Goal: Information Seeking & Learning: Learn about a topic

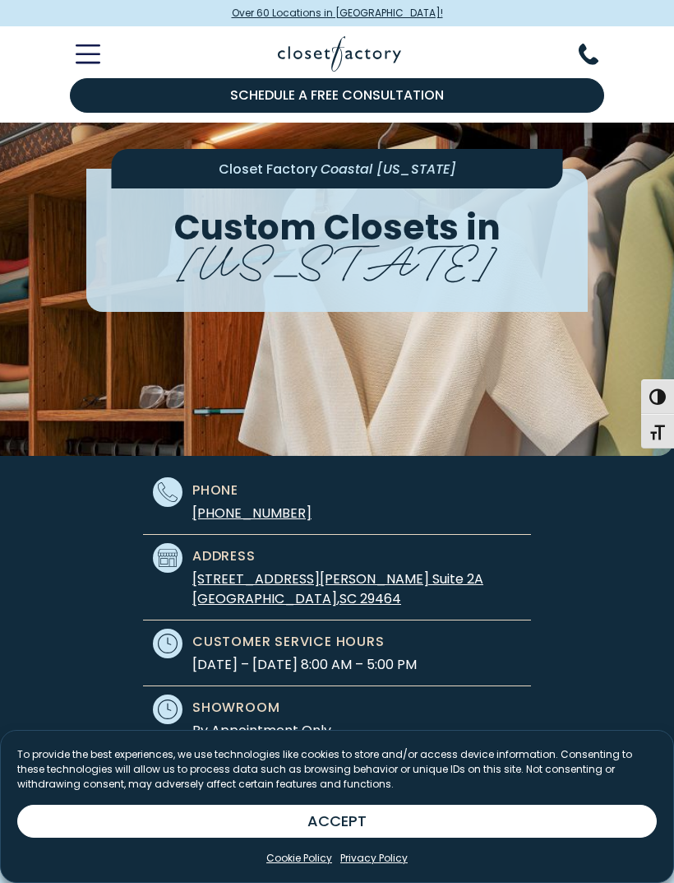
click at [376, 830] on button "ACCEPT" at bounding box center [337, 820] width 640 height 33
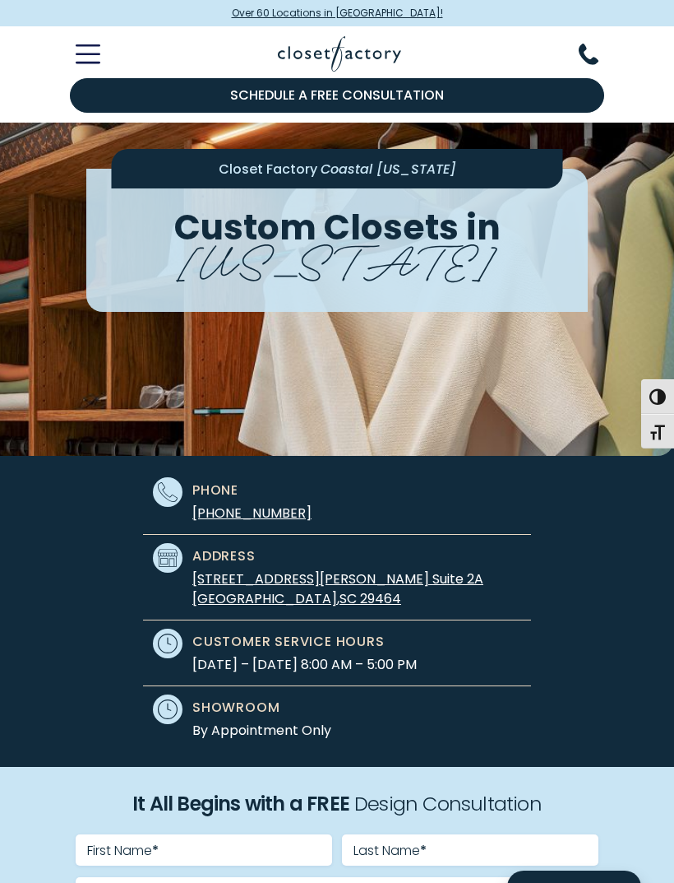
click at [79, 49] on icon "Toggle Mobile Menu" at bounding box center [88, 53] width 25 height 19
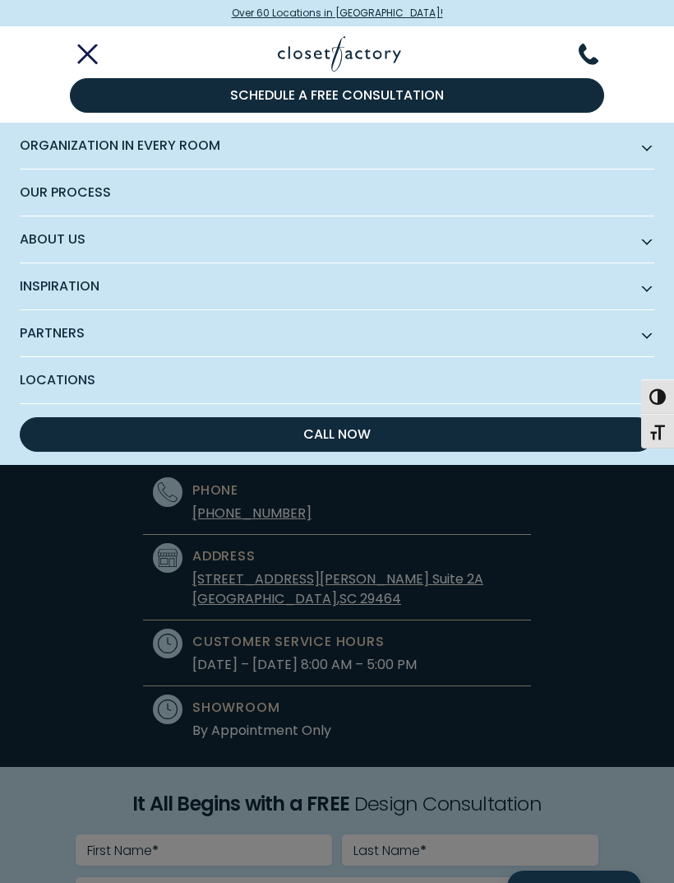
click at [187, 154] on span "Organization in Every Room" at bounding box center [337, 146] width 635 height 47
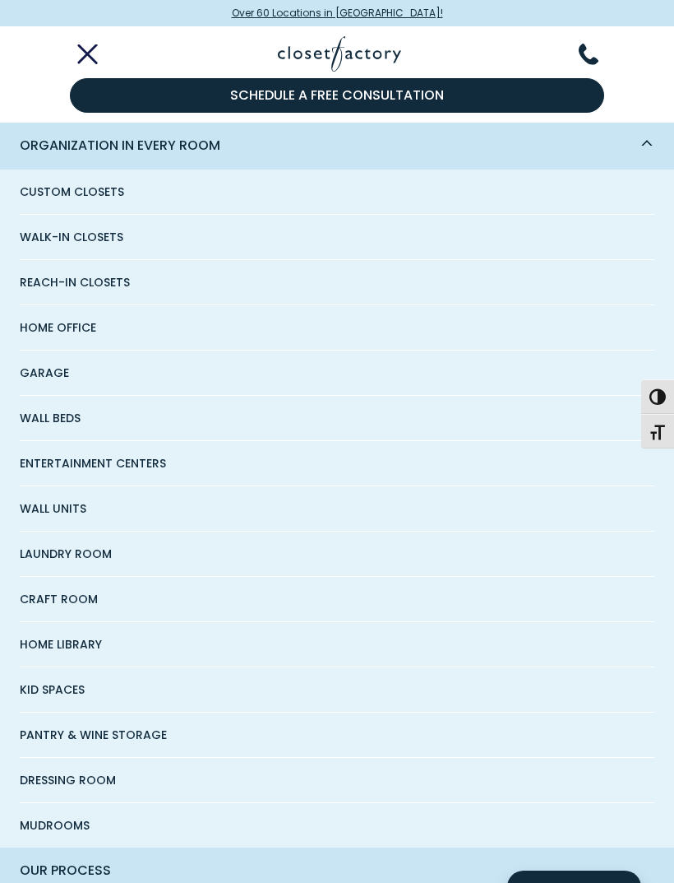
click at [113, 236] on span "Walk-In Closets" at bounding box center [72, 237] width 104 height 44
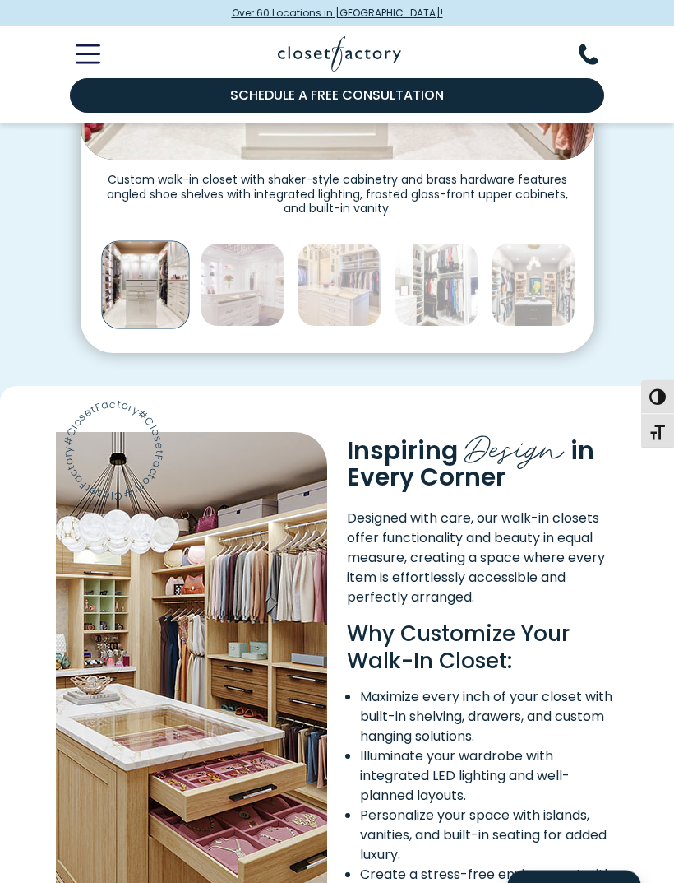
scroll to position [759, 0]
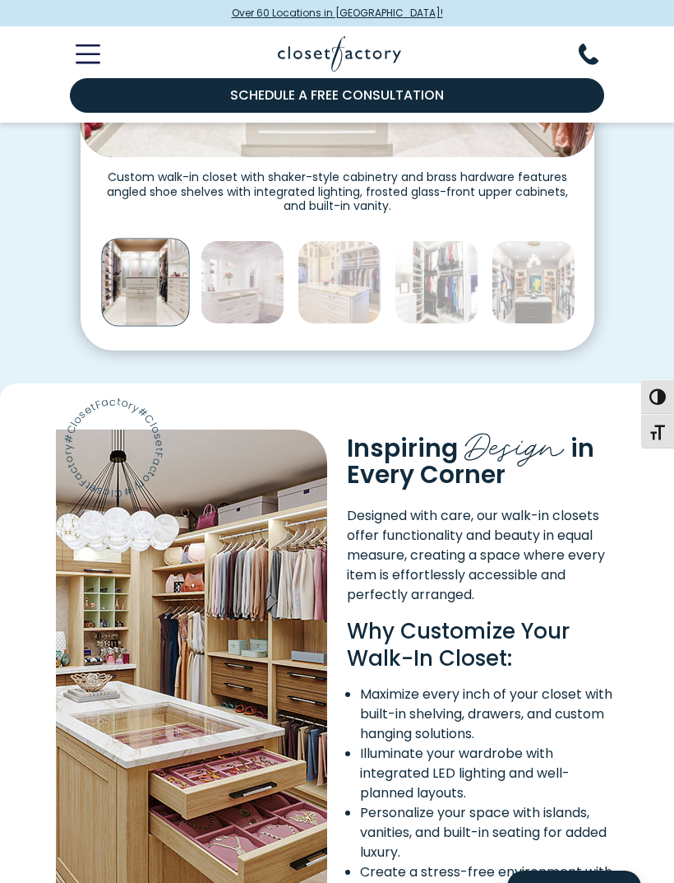
click at [172, 706] on img "Content Image" at bounding box center [191, 717] width 271 height 576
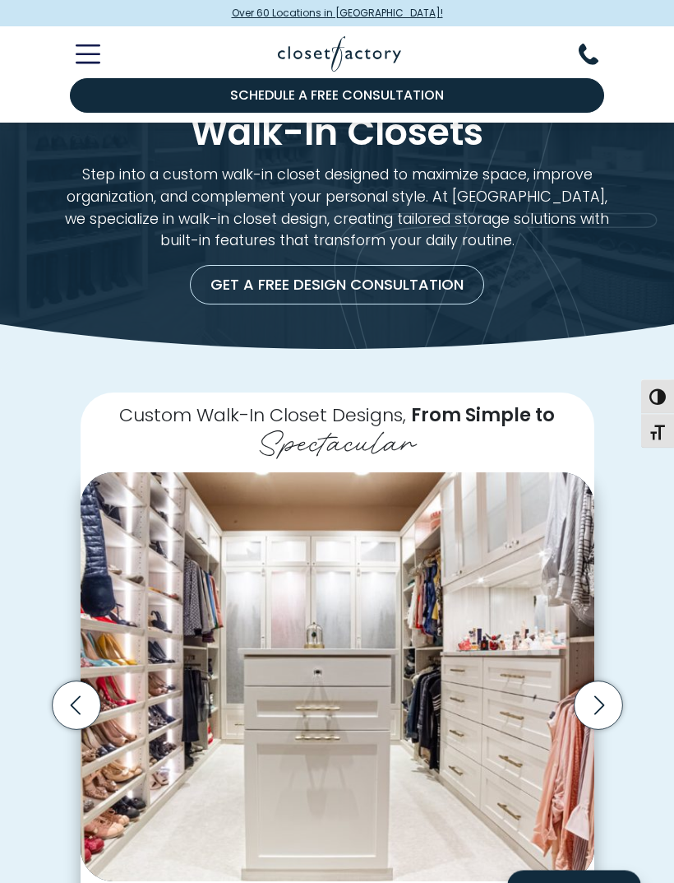
scroll to position [37, 0]
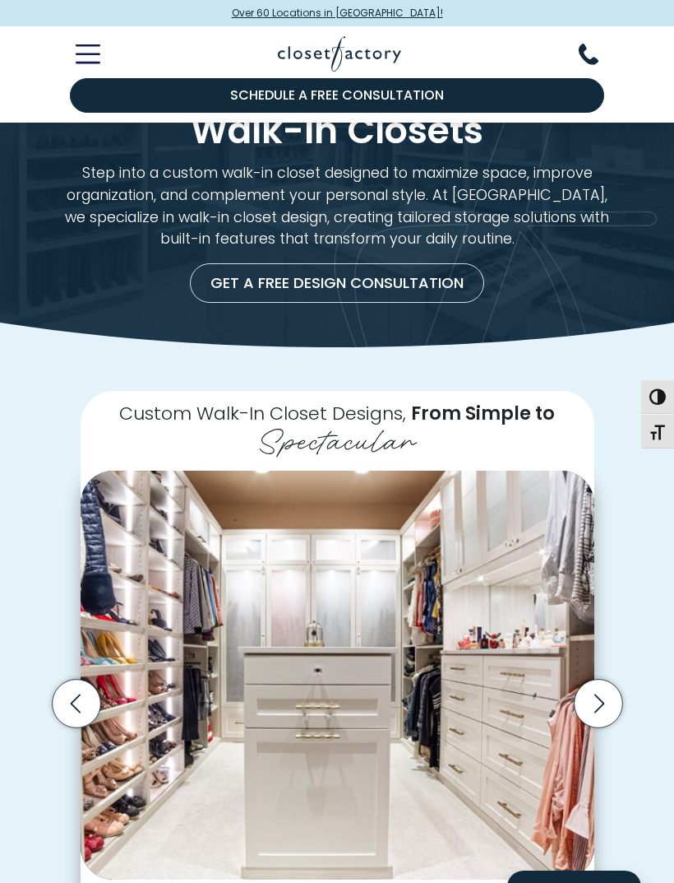
click at [614, 683] on icon "Next slide" at bounding box center [598, 703] width 49 height 49
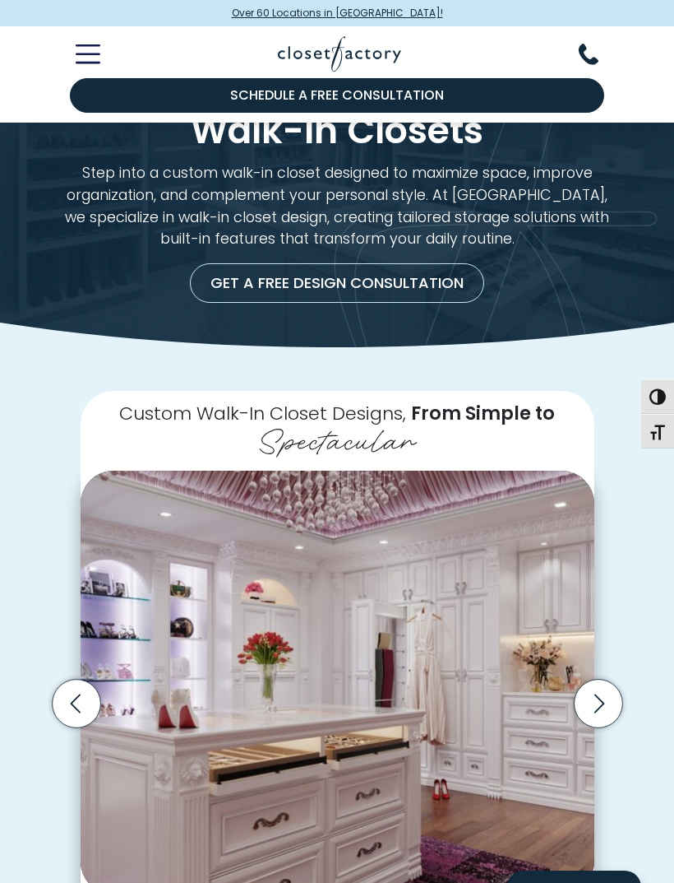
click at [605, 679] on icon "Next slide" at bounding box center [598, 703] width 49 height 49
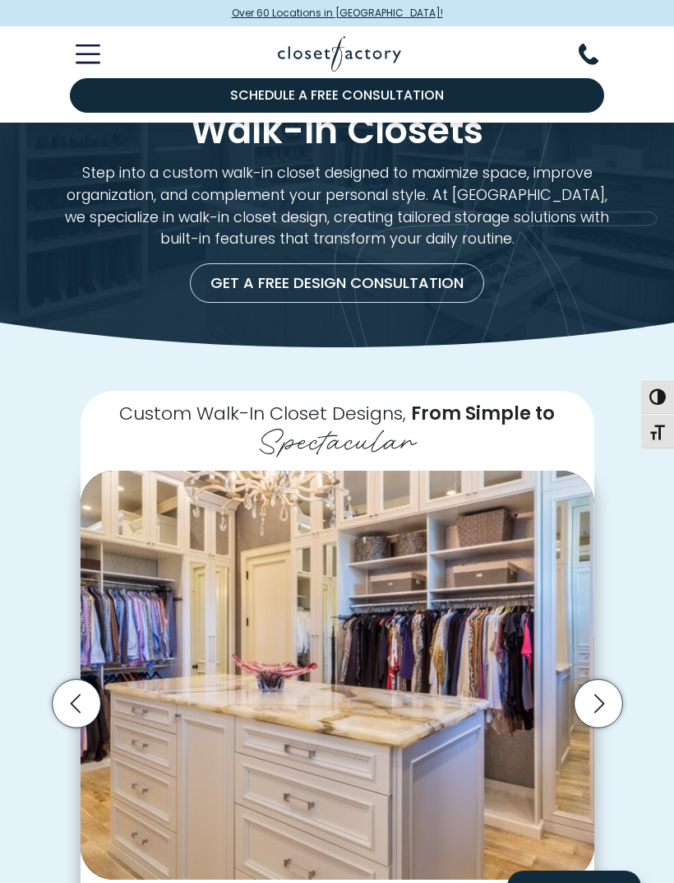
click at [595, 694] on icon "Next slide" at bounding box center [598, 703] width 49 height 49
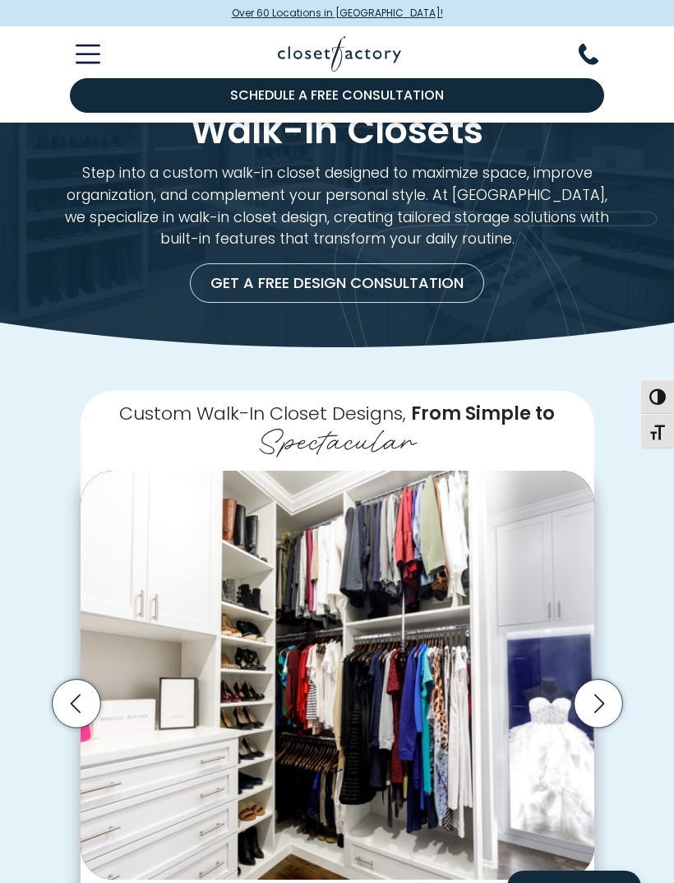
click at [606, 691] on icon "Next slide" at bounding box center [598, 703] width 49 height 49
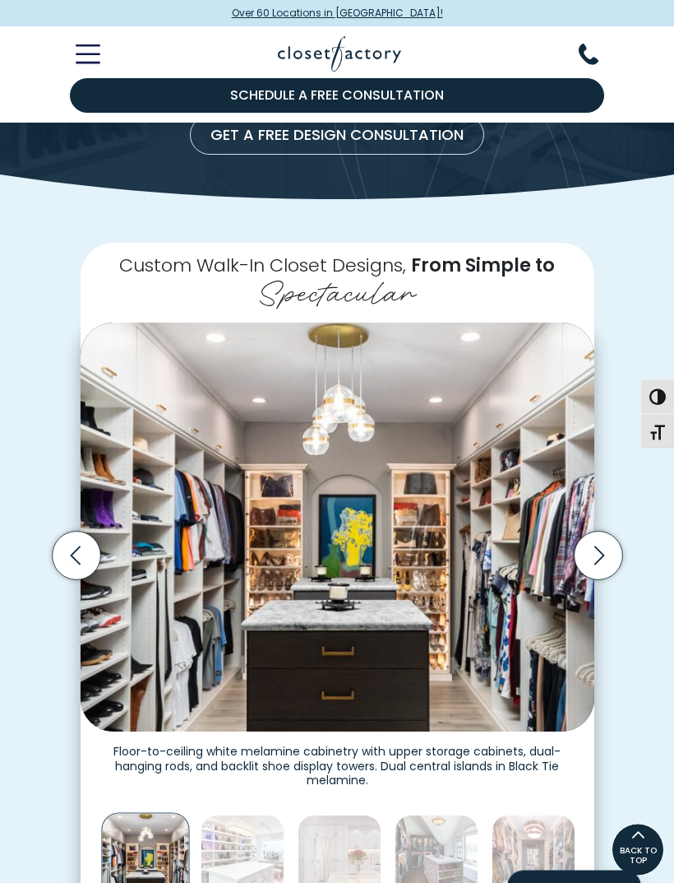
scroll to position [178, 0]
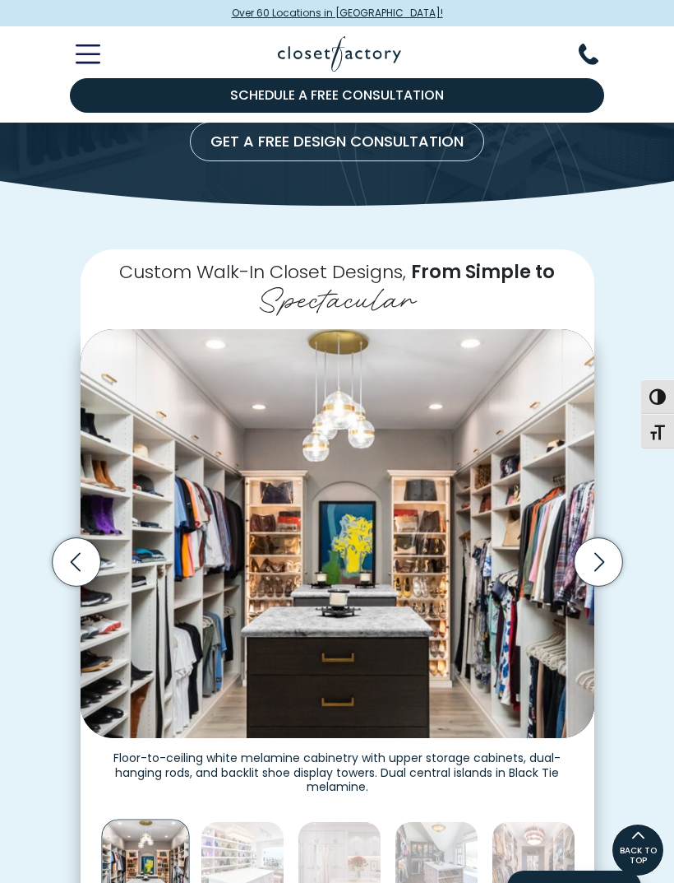
click at [611, 538] on icon "Next slide" at bounding box center [598, 562] width 49 height 49
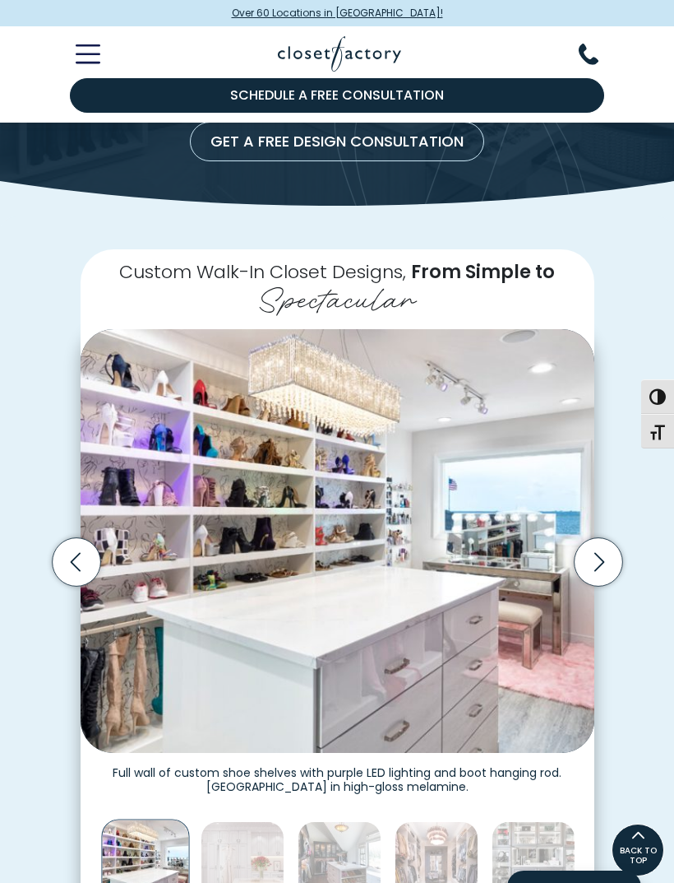
click at [608, 541] on icon "Next slide" at bounding box center [598, 562] width 49 height 49
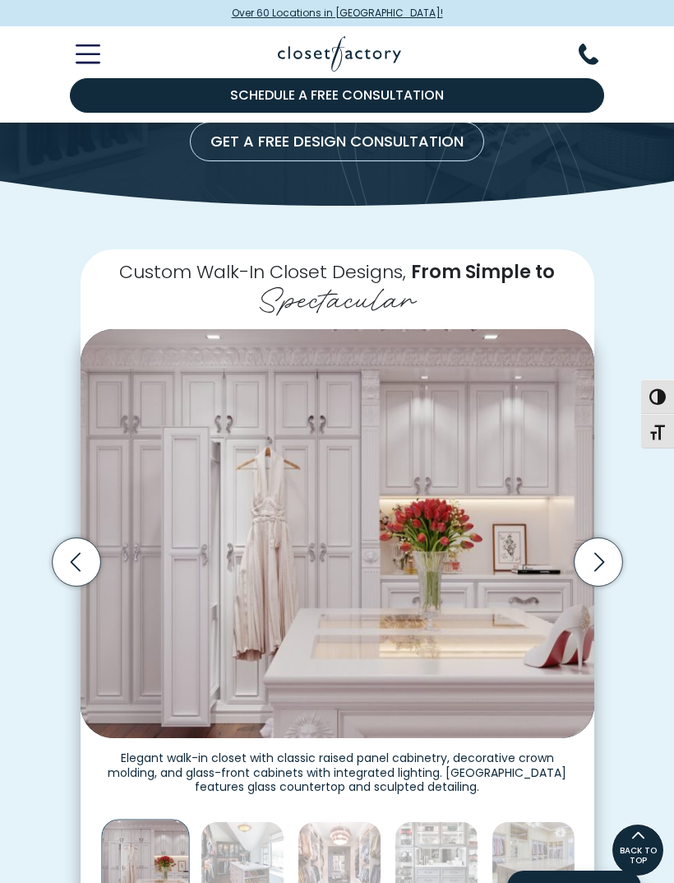
click at [618, 538] on icon "Next slide" at bounding box center [598, 561] width 59 height 59
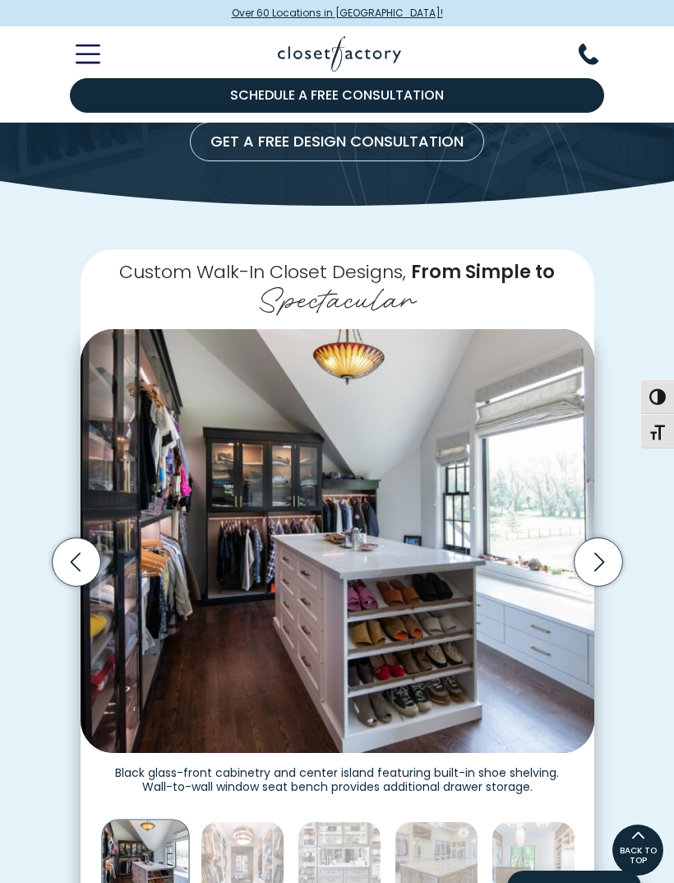
click at [608, 538] on icon "Next slide" at bounding box center [598, 562] width 49 height 49
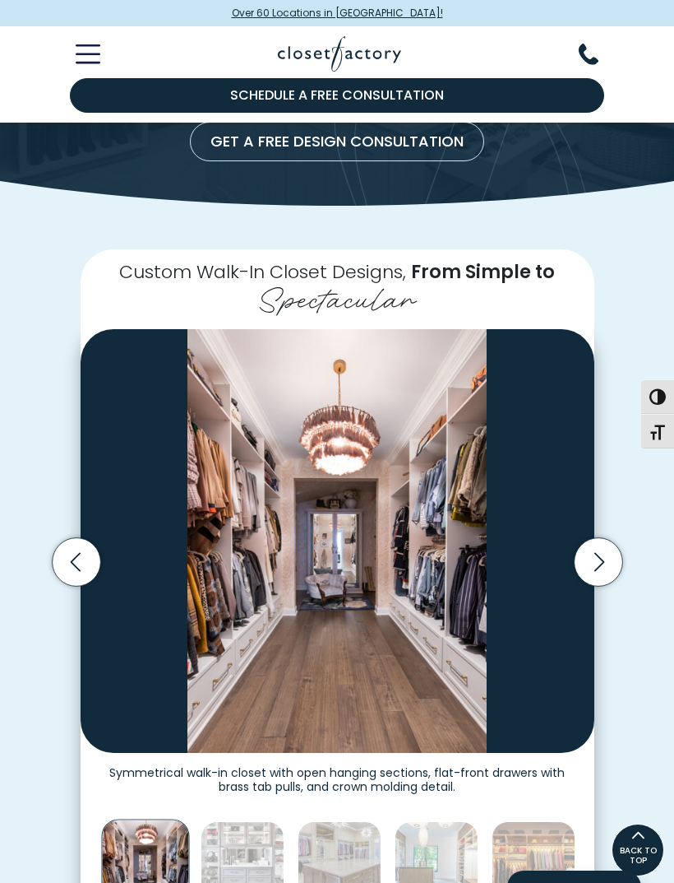
click at [613, 543] on icon "Next slide" at bounding box center [598, 562] width 49 height 49
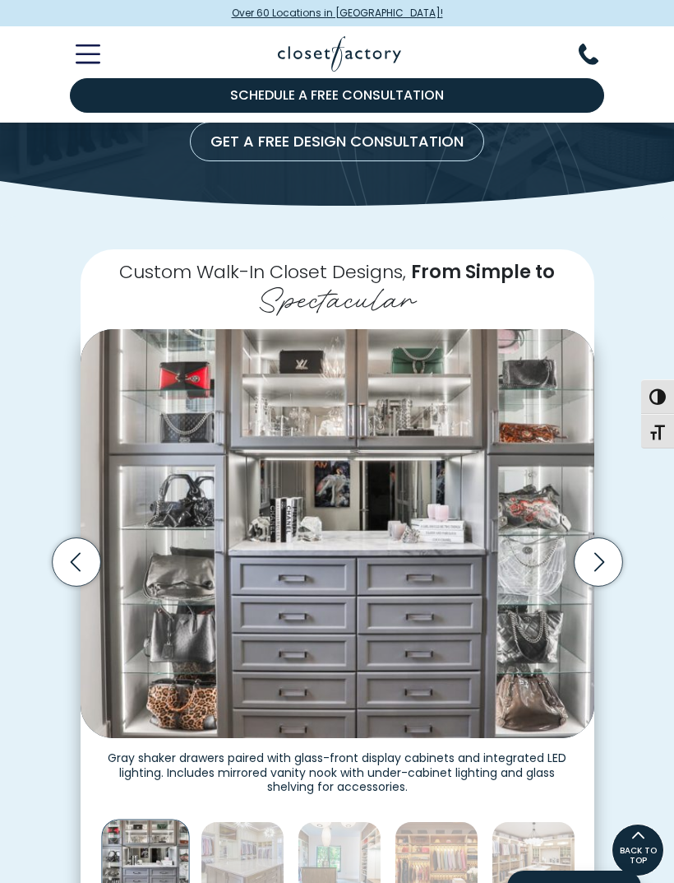
click at [617, 539] on icon "Next slide" at bounding box center [598, 561] width 59 height 59
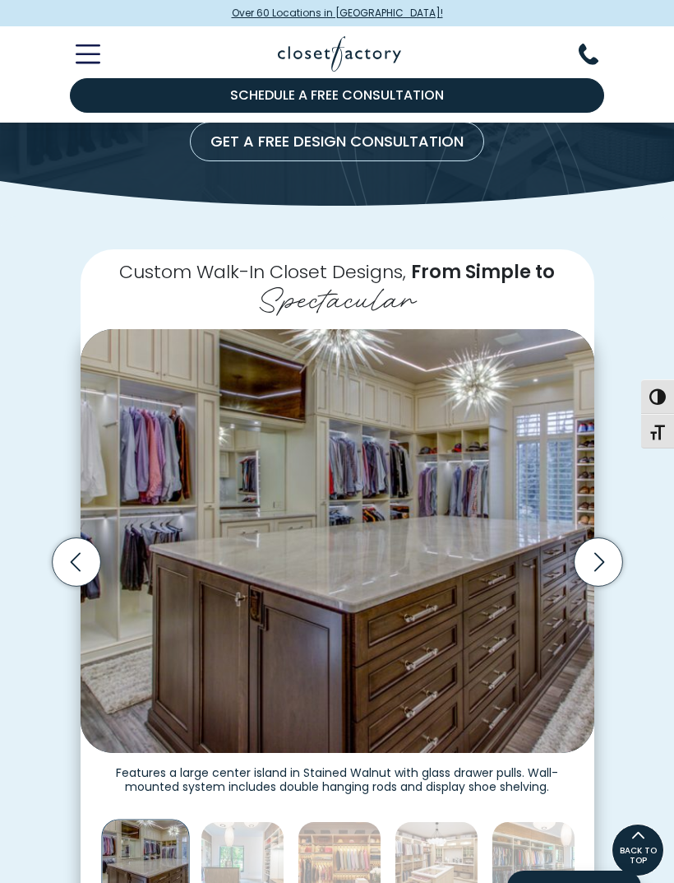
click at [608, 558] on icon "Next slide" at bounding box center [598, 562] width 49 height 49
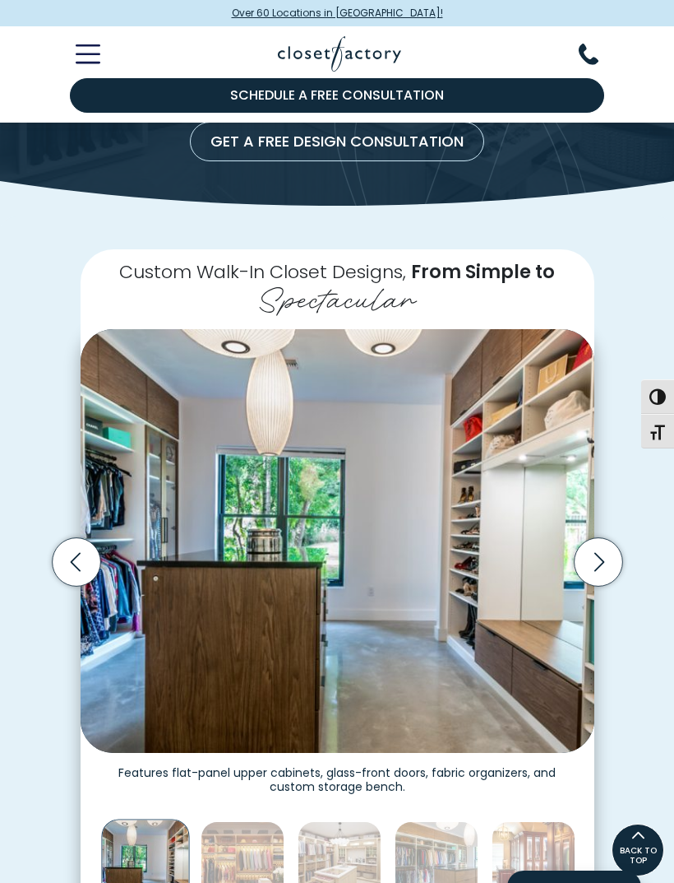
click at [600, 556] on icon "Next slide" at bounding box center [598, 562] width 49 height 49
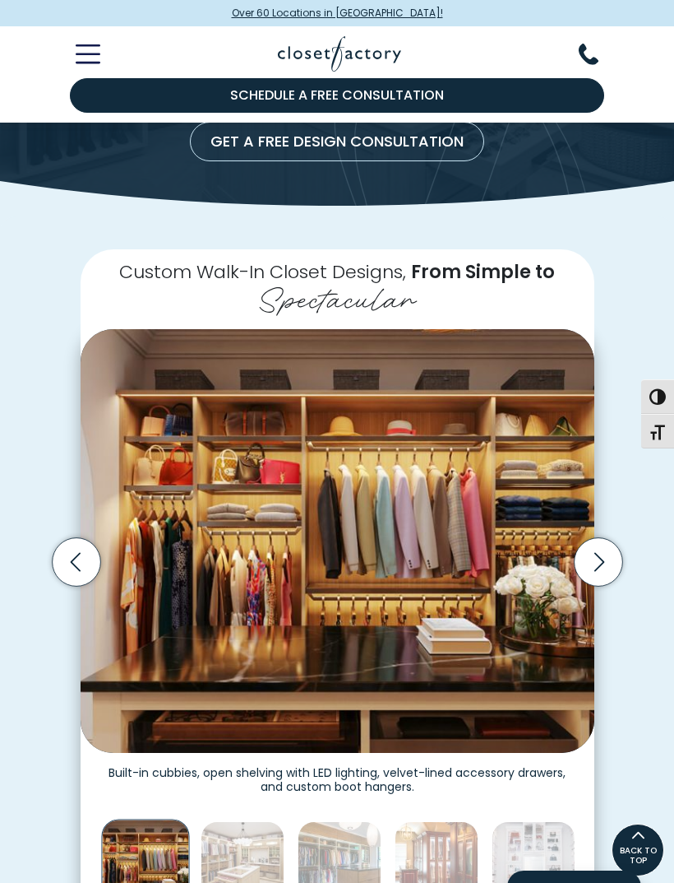
click at [598, 557] on icon "Next slide" at bounding box center [598, 562] width 49 height 49
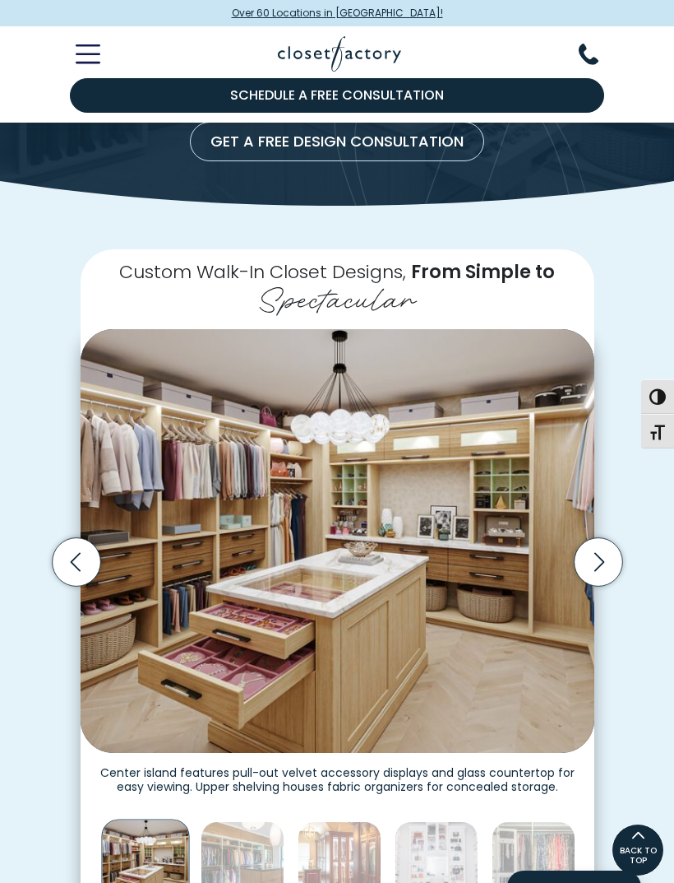
click at [626, 543] on icon "Next slide" at bounding box center [598, 561] width 59 height 59
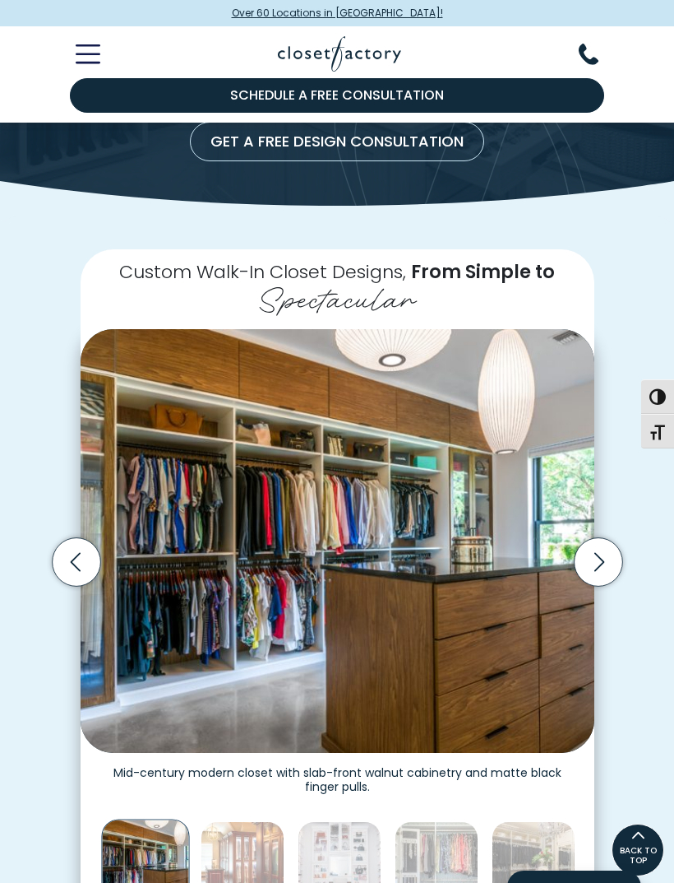
click at [604, 562] on icon "Next slide" at bounding box center [598, 562] width 49 height 49
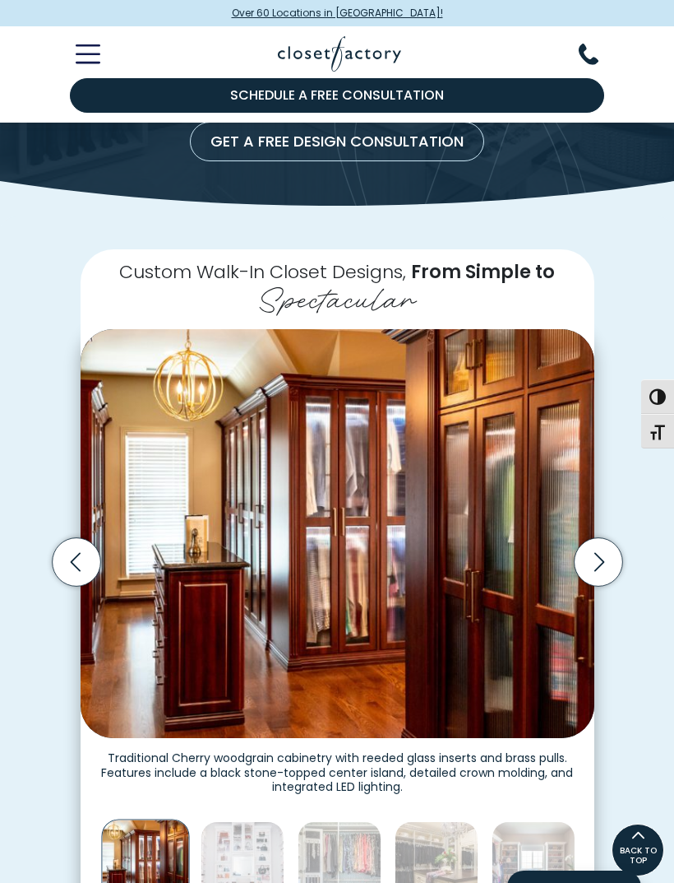
click at [604, 562] on icon "Next slide" at bounding box center [598, 562] width 49 height 49
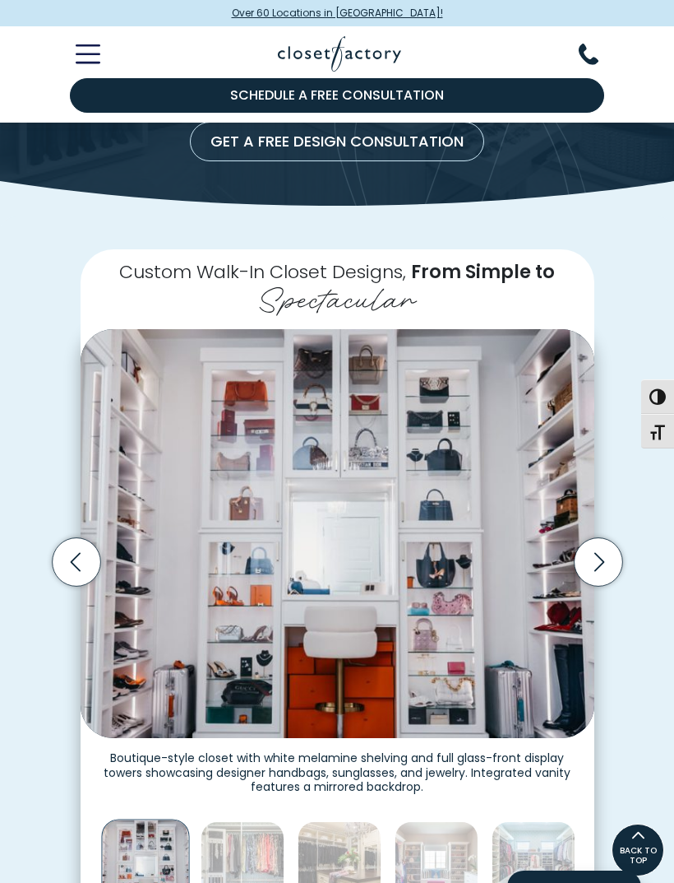
click at [600, 561] on icon "Next slide" at bounding box center [598, 562] width 49 height 49
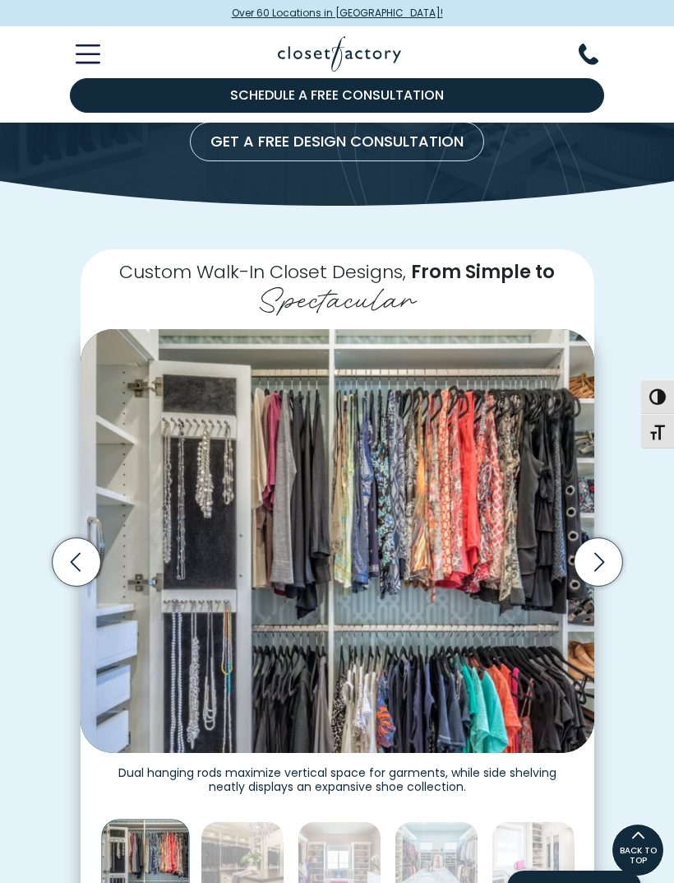
click at [605, 562] on icon "Next slide" at bounding box center [598, 562] width 49 height 49
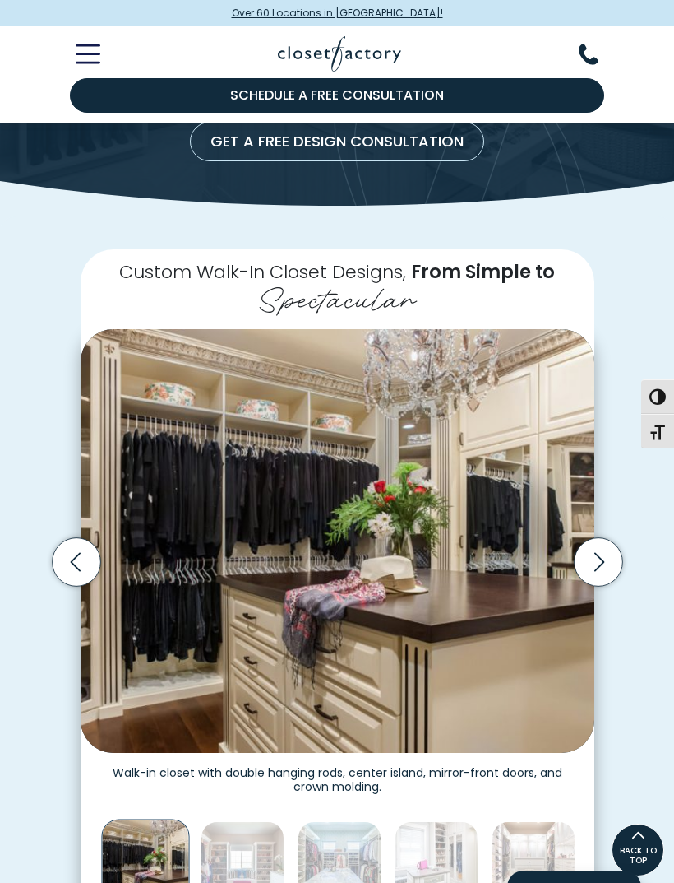
click at [604, 559] on icon "Next slide" at bounding box center [598, 562] width 49 height 49
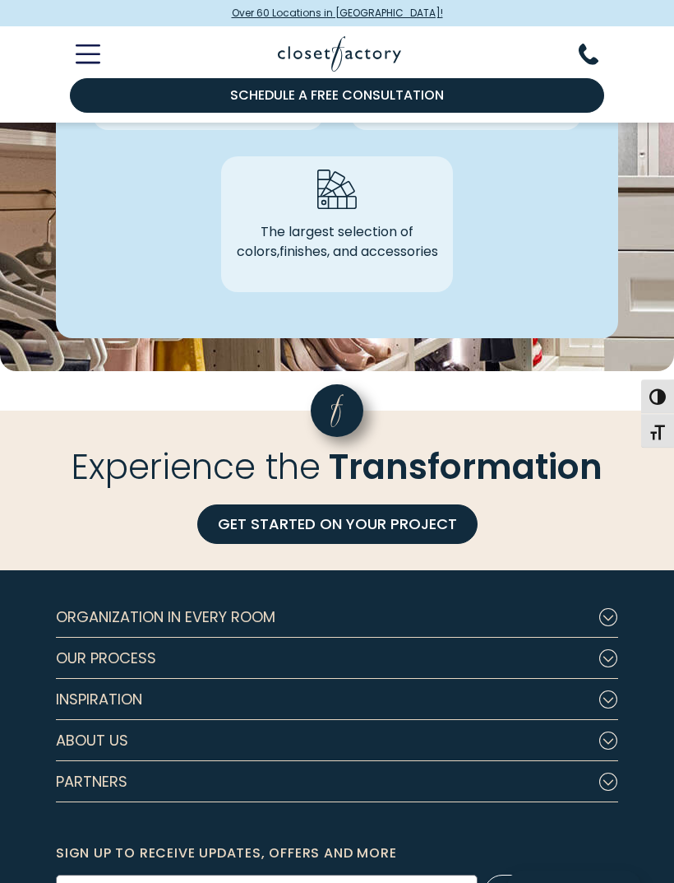
scroll to position [4797, 0]
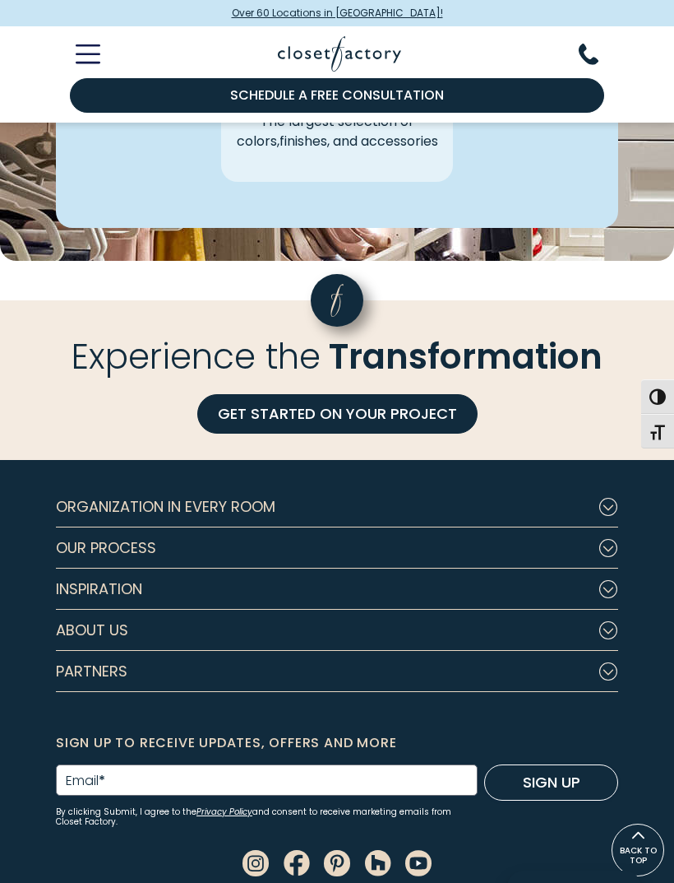
click at [608, 503] on button "Organization in Every Room" at bounding box center [337, 506] width 563 height 41
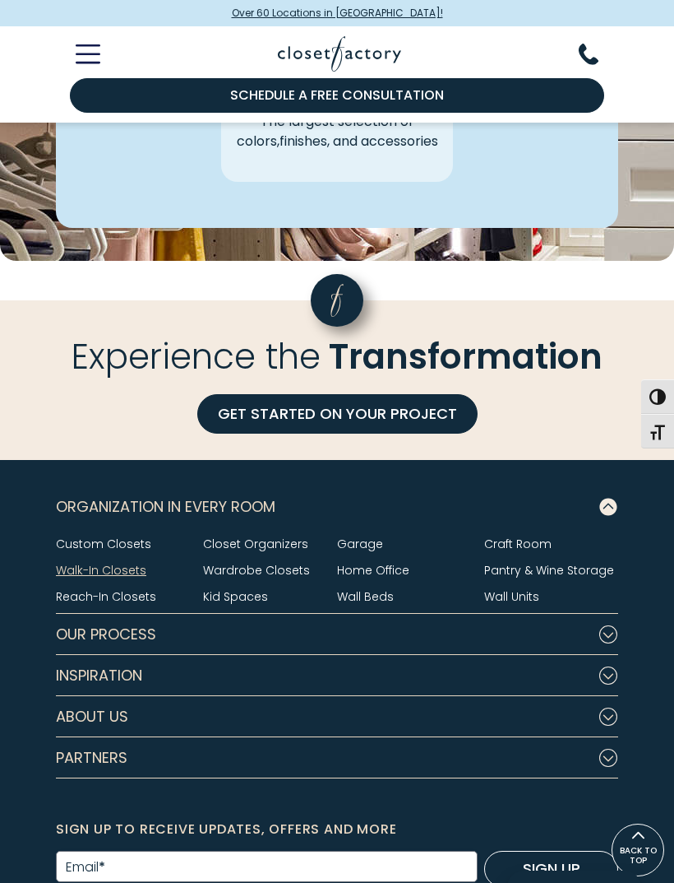
click at [608, 503] on button "Organization in Every Room" at bounding box center [337, 506] width 563 height 41
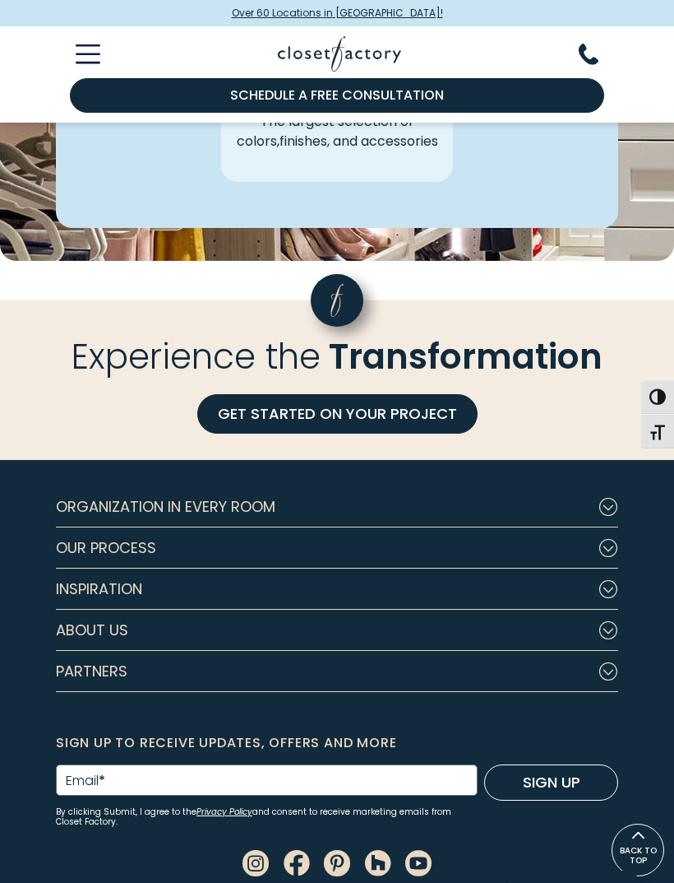
click at [609, 498] on use "Footer Subnav Button - Organization in Every Room" at bounding box center [608, 506] width 17 height 17
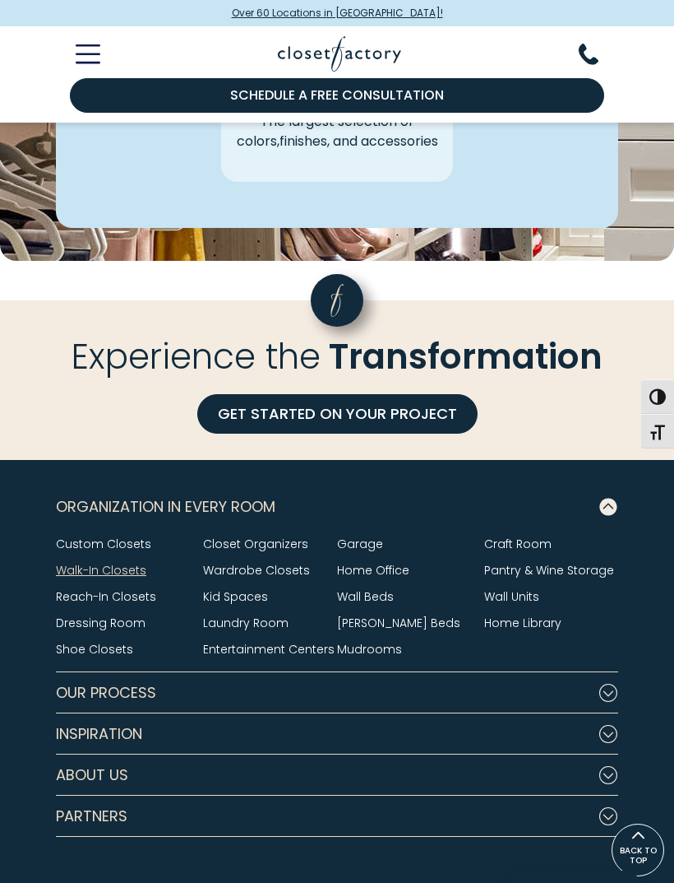
click at [139, 535] on link "Custom Closets" at bounding box center [103, 543] width 95 height 16
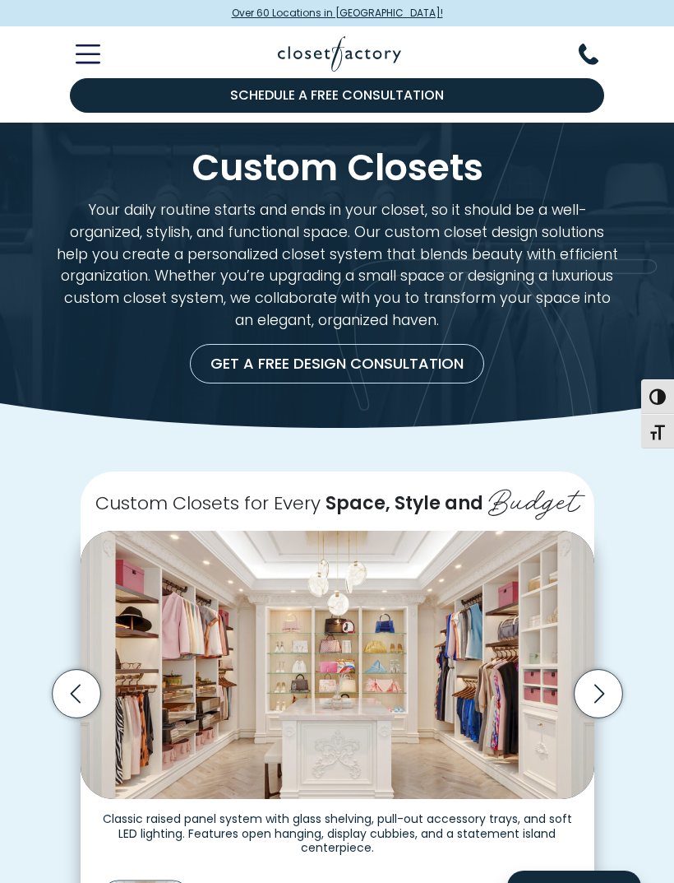
click at [598, 693] on icon "Next slide" at bounding box center [598, 693] width 49 height 49
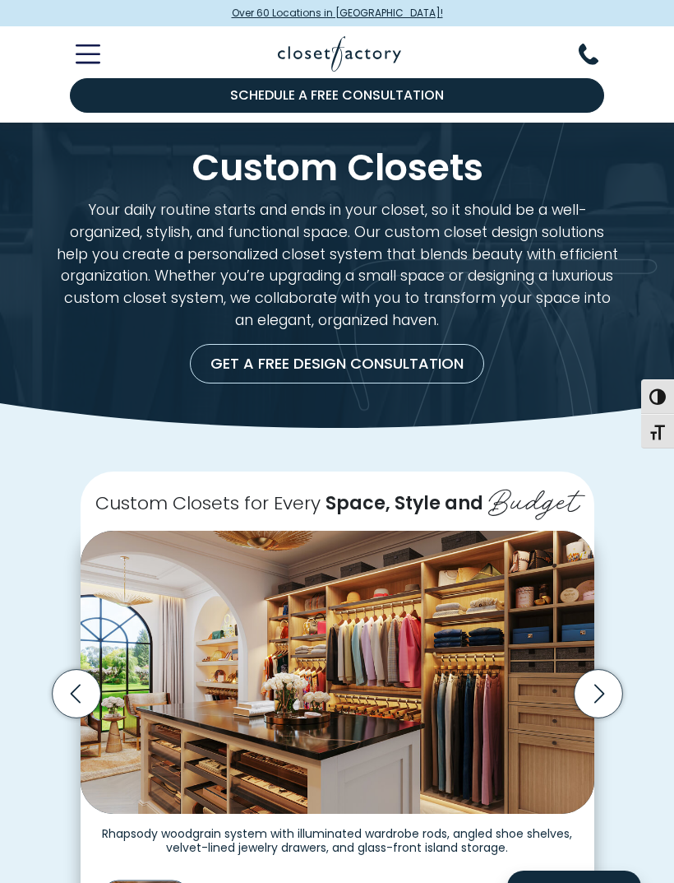
click at [601, 693] on icon "Next slide" at bounding box center [598, 693] width 49 height 49
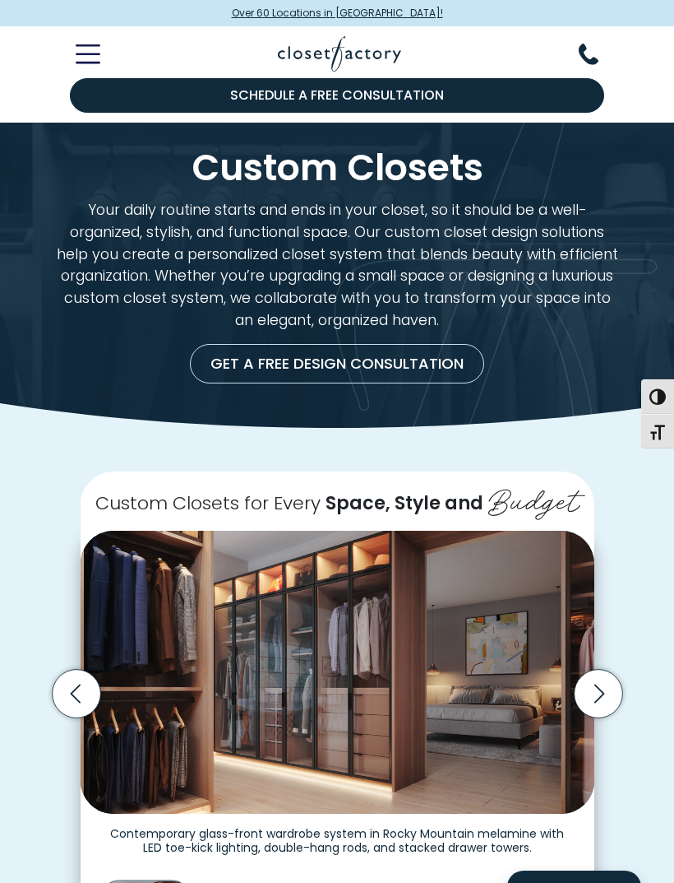
click at [605, 689] on icon "Next slide" at bounding box center [598, 693] width 49 height 49
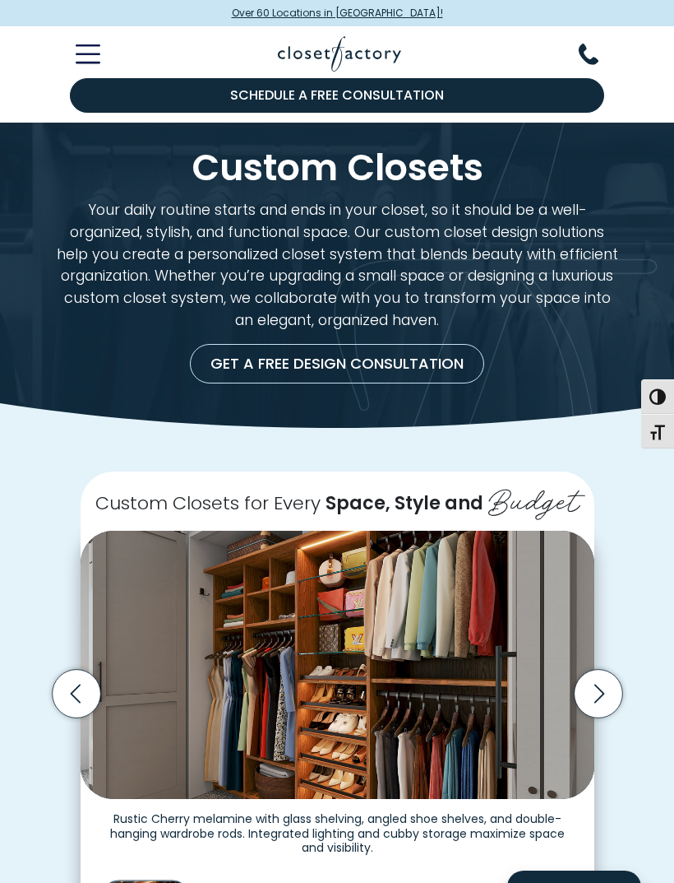
click at [612, 693] on icon "Next slide" at bounding box center [598, 693] width 49 height 49
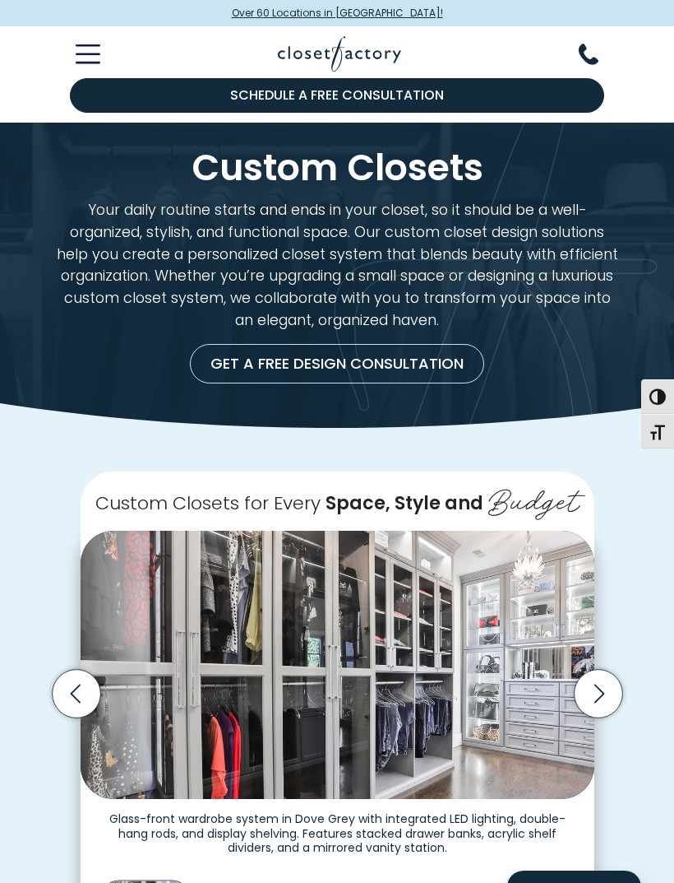
click at [597, 683] on icon "Next slide" at bounding box center [598, 693] width 49 height 49
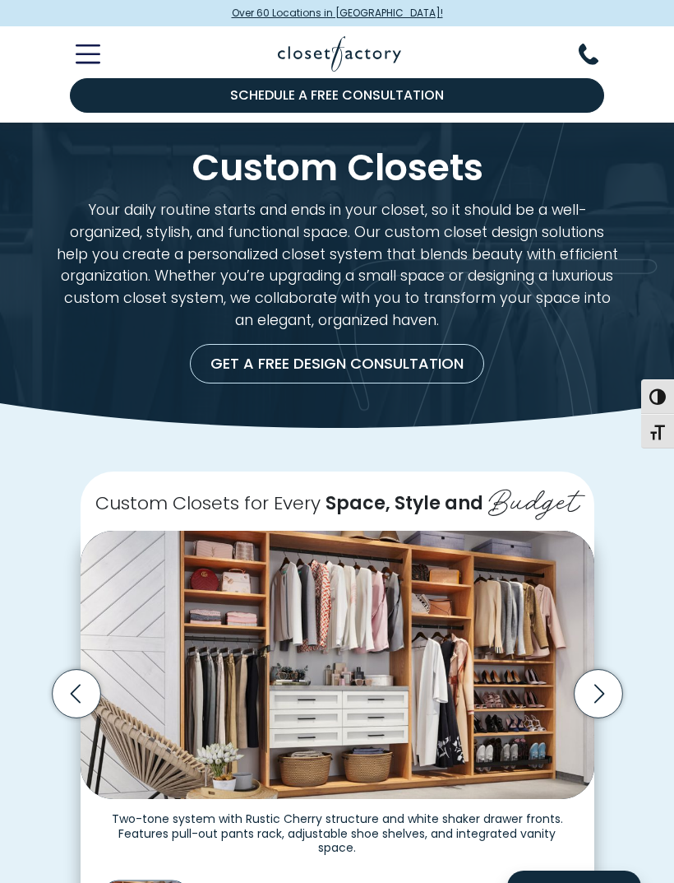
click at [605, 684] on icon "Next slide" at bounding box center [598, 693] width 49 height 49
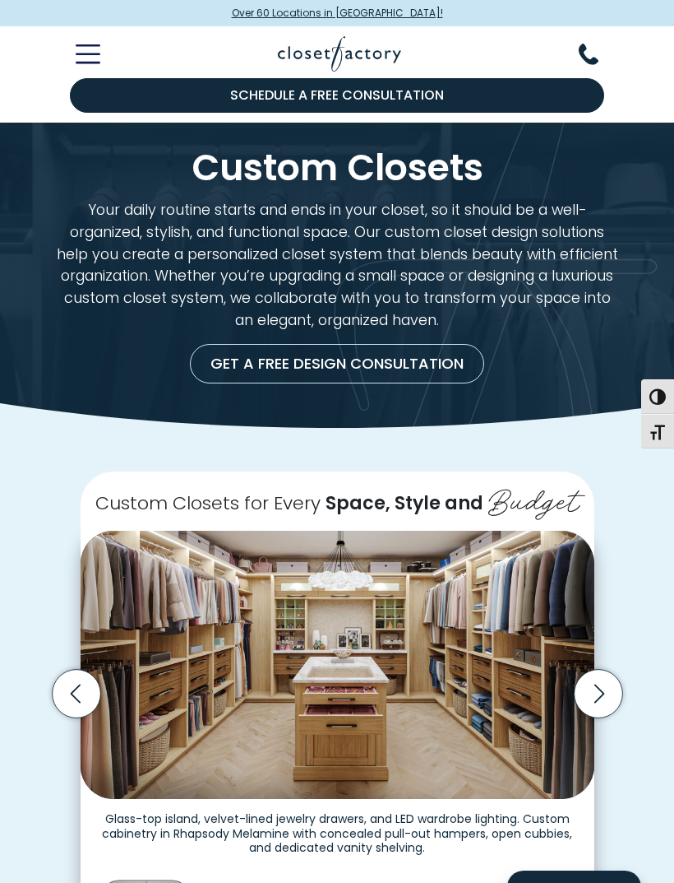
click at [602, 694] on icon "Next slide" at bounding box center [598, 693] width 49 height 49
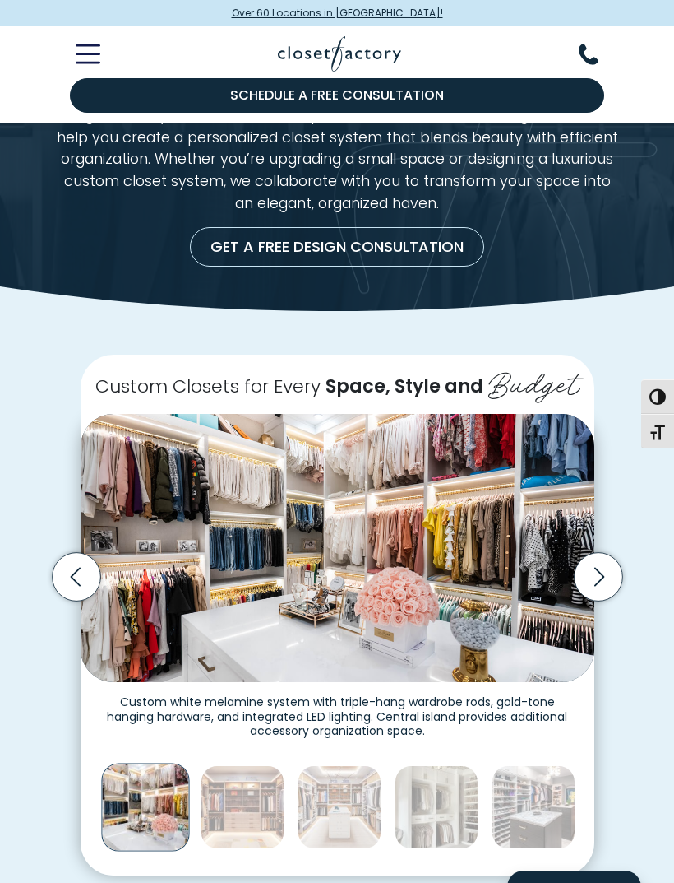
scroll to position [114, 0]
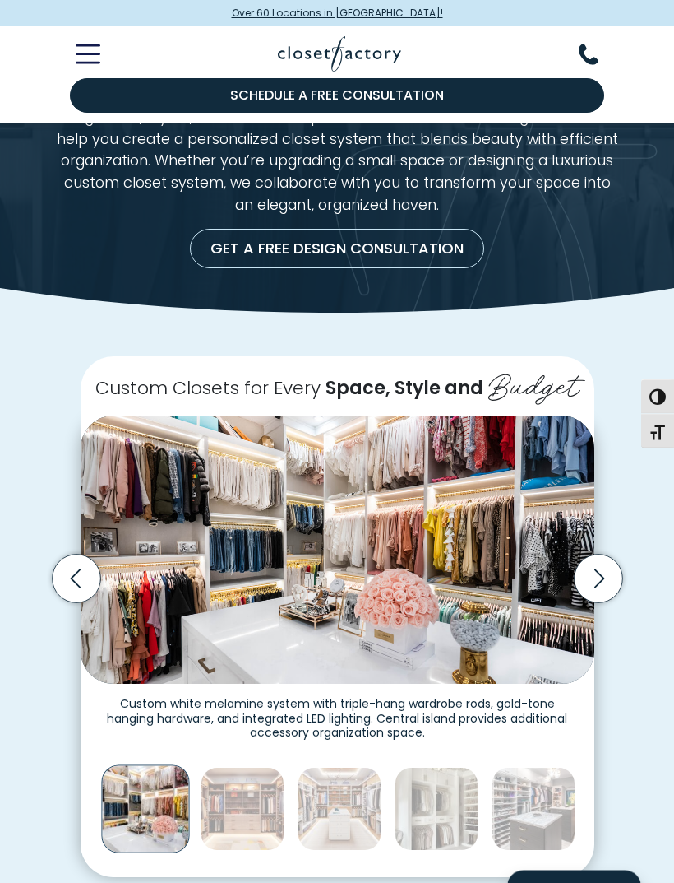
click at [600, 577] on icon "Next slide" at bounding box center [598, 578] width 49 height 49
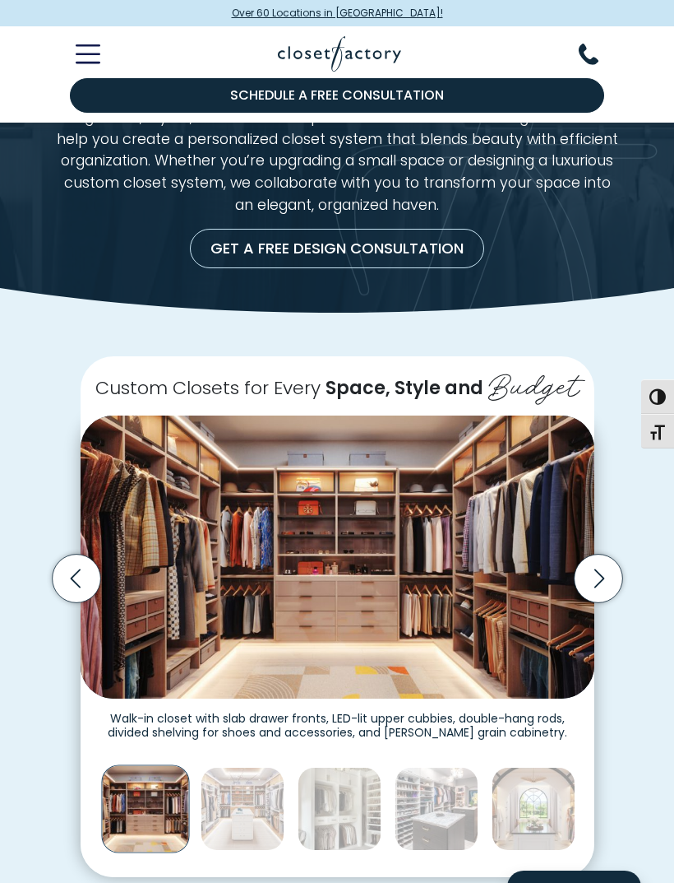
click at [610, 579] on icon "Next slide" at bounding box center [598, 578] width 49 height 49
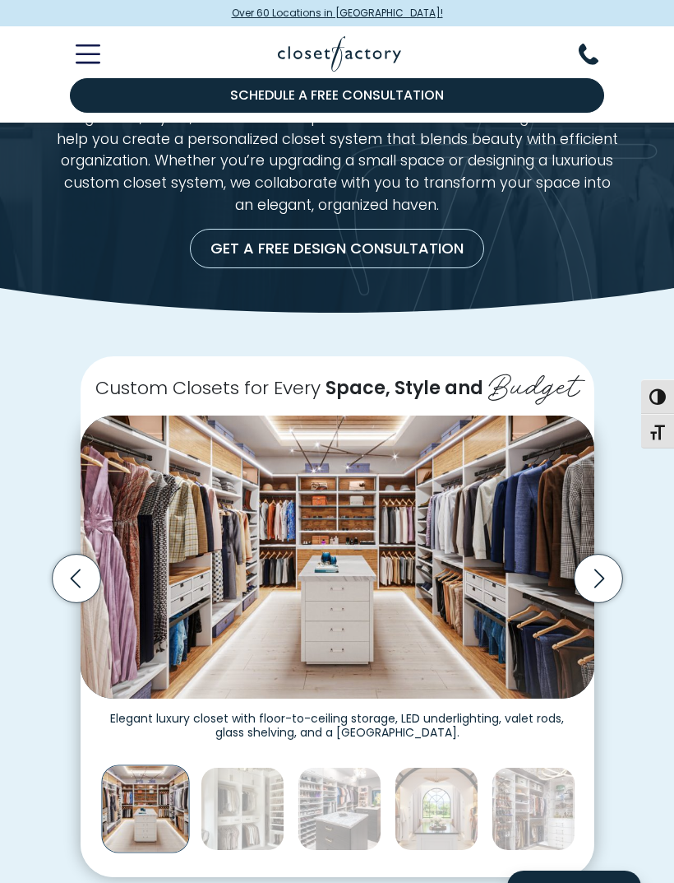
click at [510, 637] on img "Thumbnail Gallery" at bounding box center [338, 556] width 514 height 282
click at [521, 652] on img "Thumbnail Gallery" at bounding box center [338, 556] width 514 height 282
click at [521, 651] on img "Thumbnail Gallery" at bounding box center [338, 556] width 514 height 282
click at [529, 646] on img "Thumbnail Gallery" at bounding box center [338, 556] width 514 height 282
click at [528, 646] on img "Thumbnail Gallery" at bounding box center [338, 556] width 514 height 282
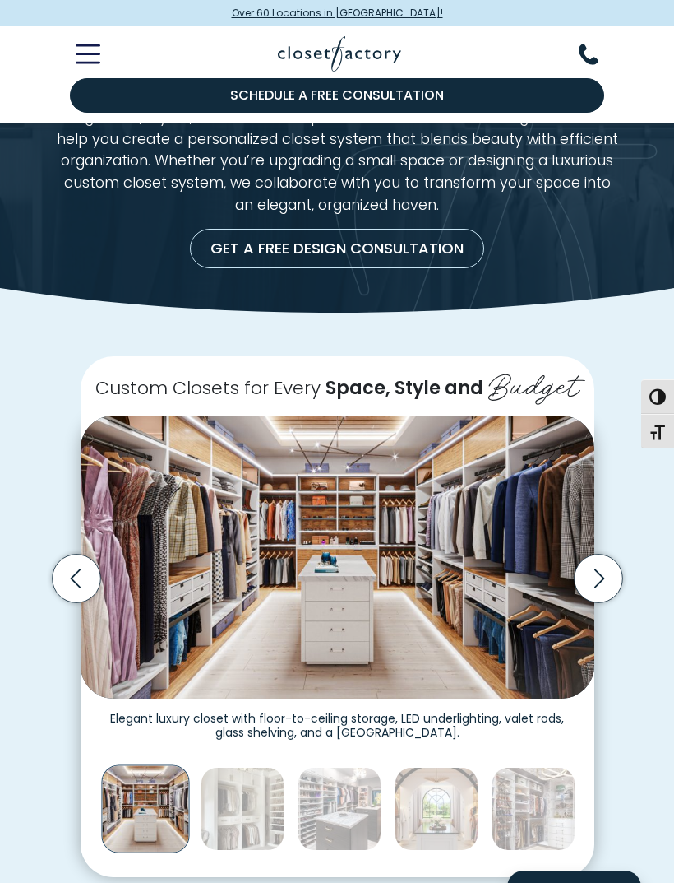
click at [529, 638] on img "Thumbnail Gallery" at bounding box center [338, 556] width 514 height 282
click at [528, 638] on img "Thumbnail Gallery" at bounding box center [338, 556] width 514 height 282
click at [530, 630] on img "Thumbnail Gallery" at bounding box center [338, 556] width 514 height 282
click at [529, 629] on img "Thumbnail Gallery" at bounding box center [338, 556] width 514 height 282
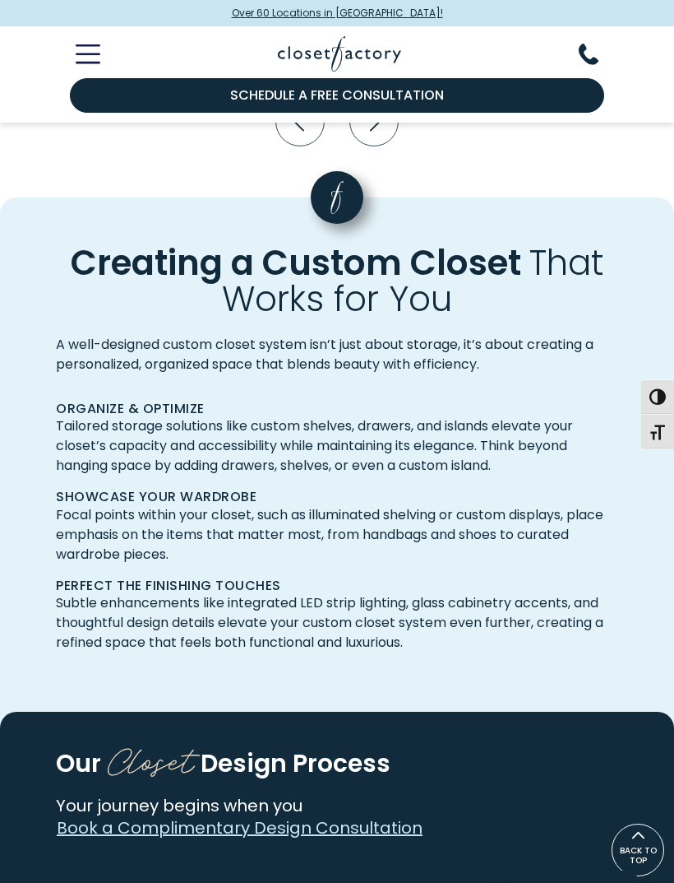
scroll to position [3091, 0]
